Goal: Information Seeking & Learning: Find specific fact

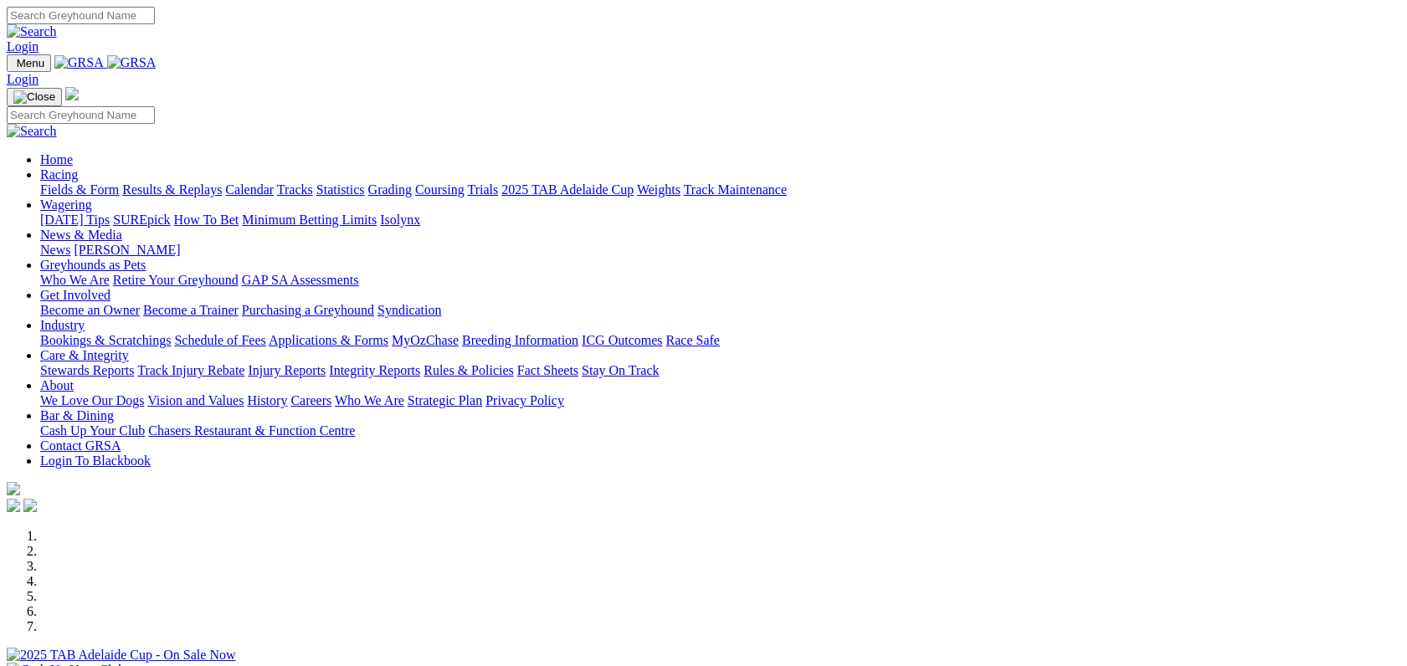
click at [78, 167] on link "Racing" at bounding box center [59, 174] width 38 height 14
click at [100, 182] on link "Fields & Form" at bounding box center [79, 189] width 79 height 14
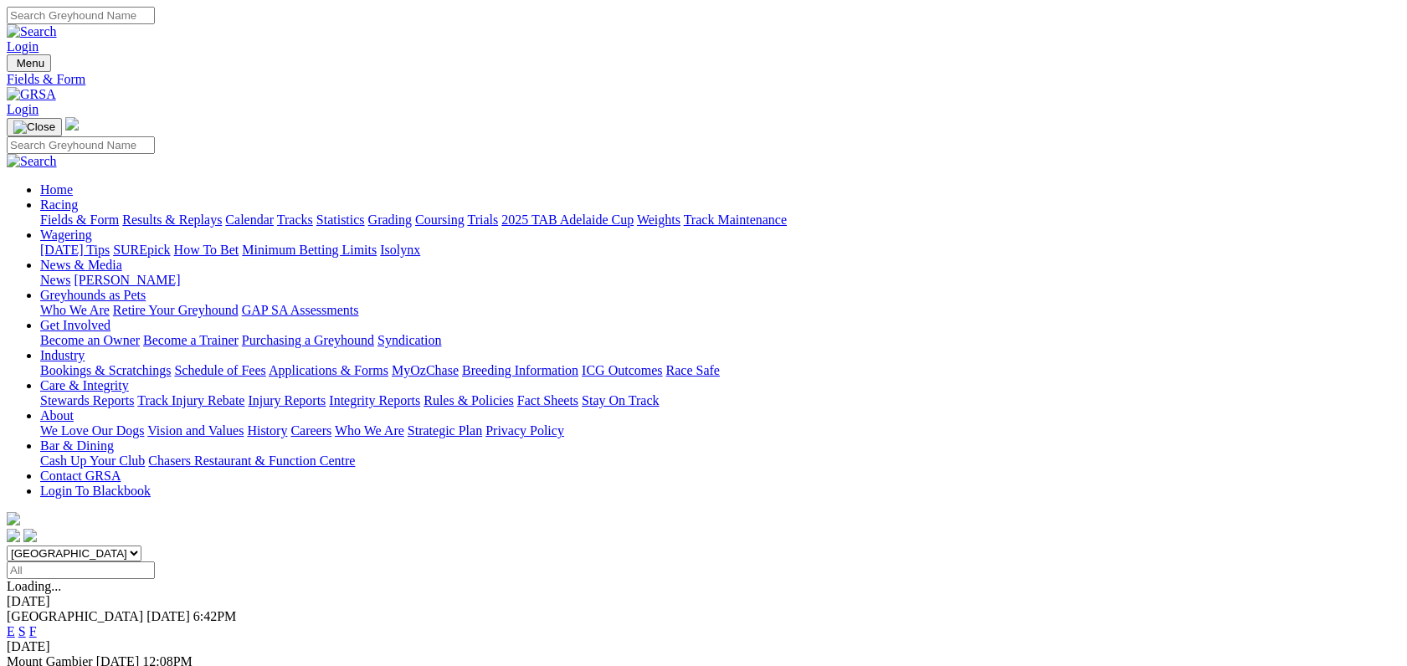
click at [940, 624] on div "E S F" at bounding box center [703, 631] width 1393 height 15
click at [37, 624] on link "F" at bounding box center [33, 631] width 8 height 14
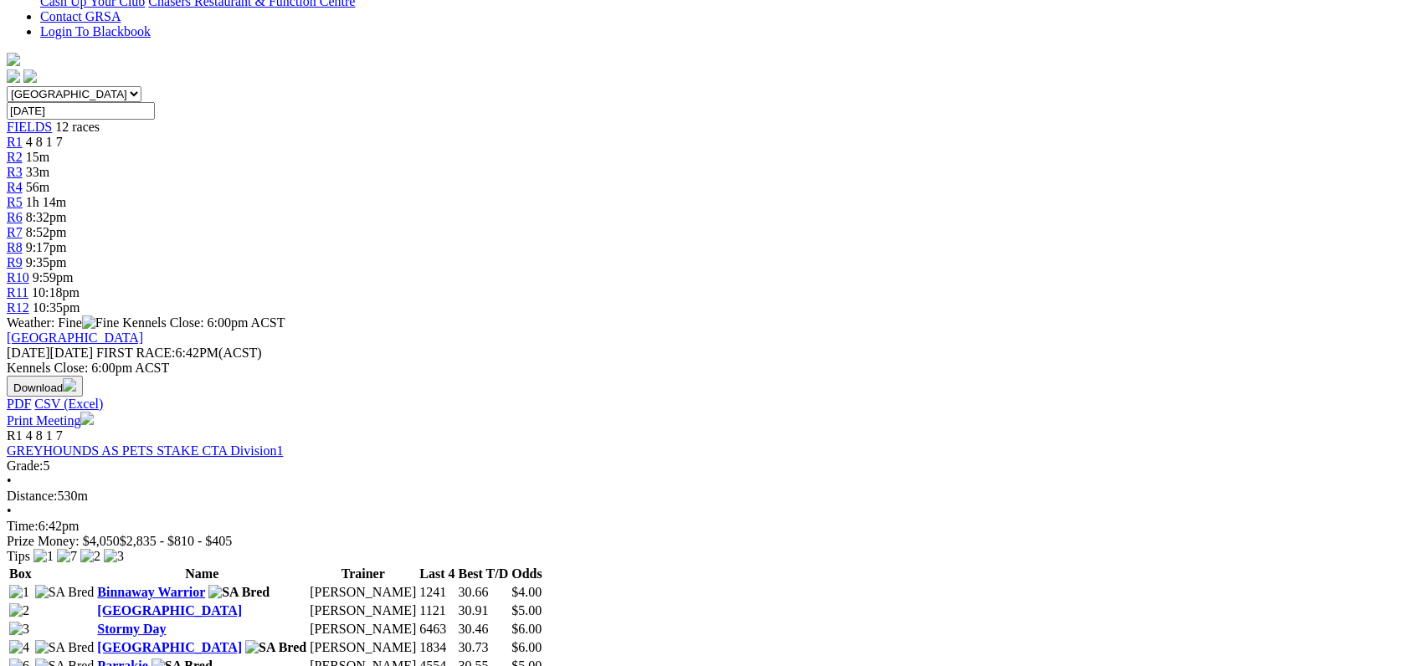
scroll to position [521, 0]
